Goal: Check status: Check status

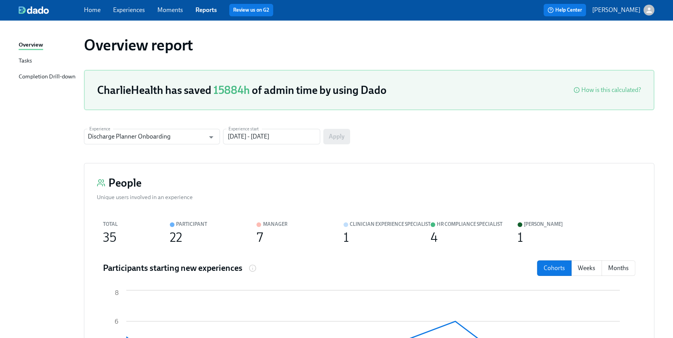
click at [90, 10] on link "Home" at bounding box center [92, 9] width 17 height 7
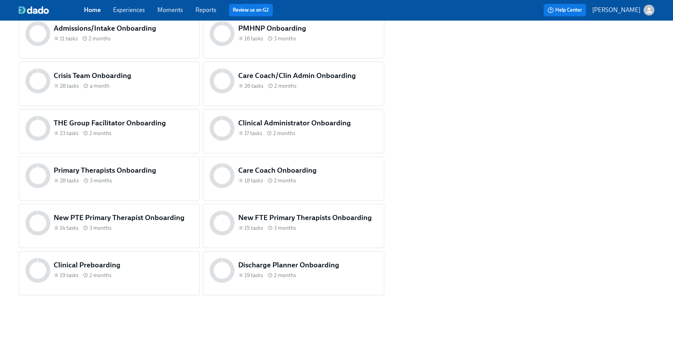
scroll to position [325, 0]
click at [125, 275] on div "19 tasks 2 months" at bounding box center [123, 274] width 139 height 7
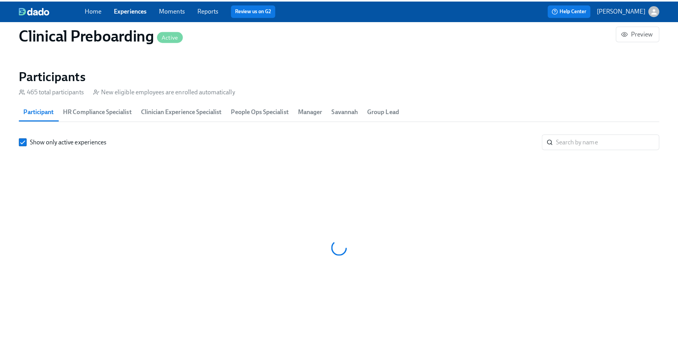
scroll to position [0, 9572]
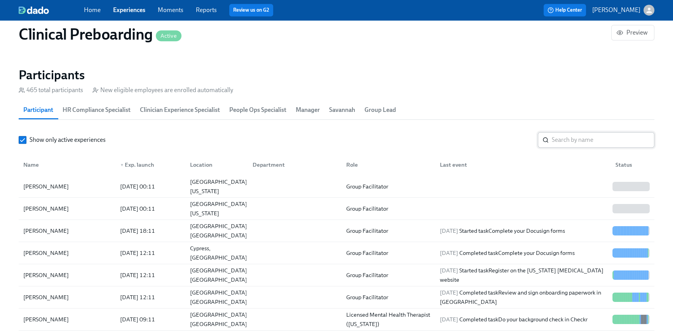
click at [564, 136] on input "search" at bounding box center [603, 140] width 103 height 16
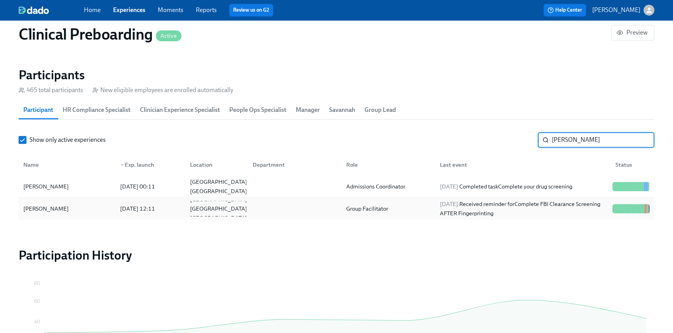
type input "[PERSON_NAME]"
click at [376, 201] on div "Group Facilitator" at bounding box center [387, 209] width 94 height 16
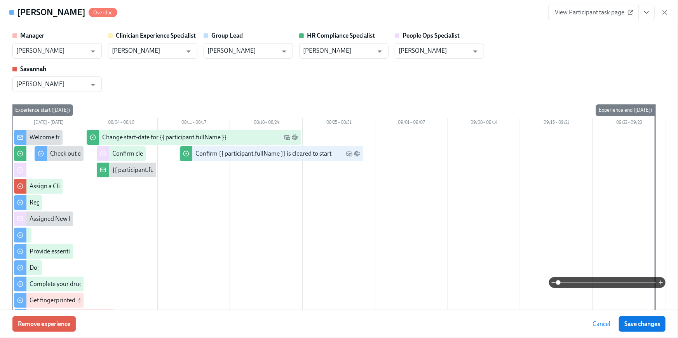
click at [644, 12] on icon "View task page" at bounding box center [647, 13] width 8 height 8
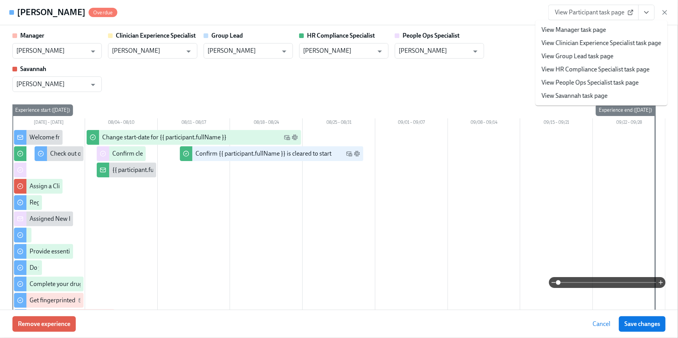
click at [627, 65] on link "View HR Compliance Specialist task page" at bounding box center [596, 69] width 108 height 9
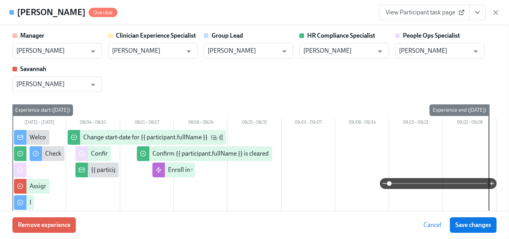
scroll to position [0, 9915]
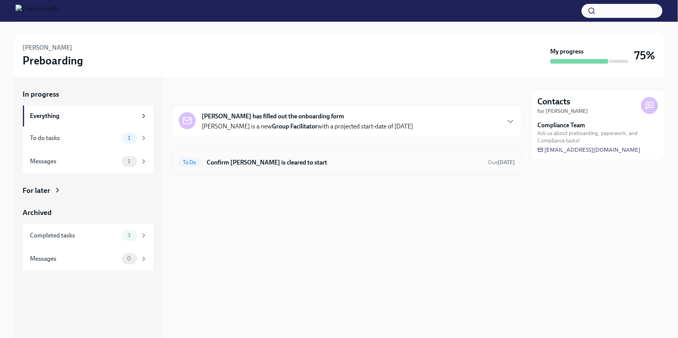
click at [370, 161] on h6 "Confirm [PERSON_NAME] is cleared to start" at bounding box center [344, 162] width 275 height 9
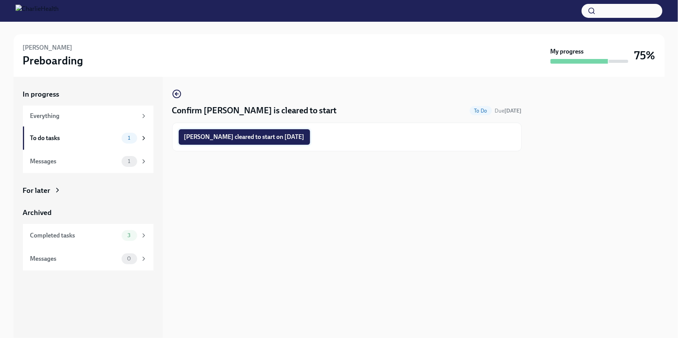
click at [272, 141] on button "[PERSON_NAME] cleared to start on [DATE]" at bounding box center [244, 137] width 131 height 16
